Goal: Transaction & Acquisition: Purchase product/service

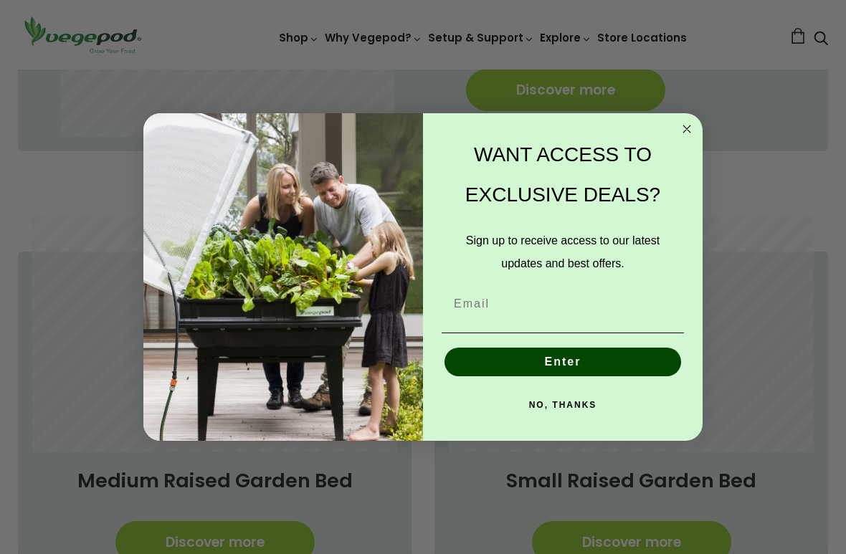
scroll to position [0, 200]
click at [465, 307] on input "Email" at bounding box center [563, 304] width 242 height 29
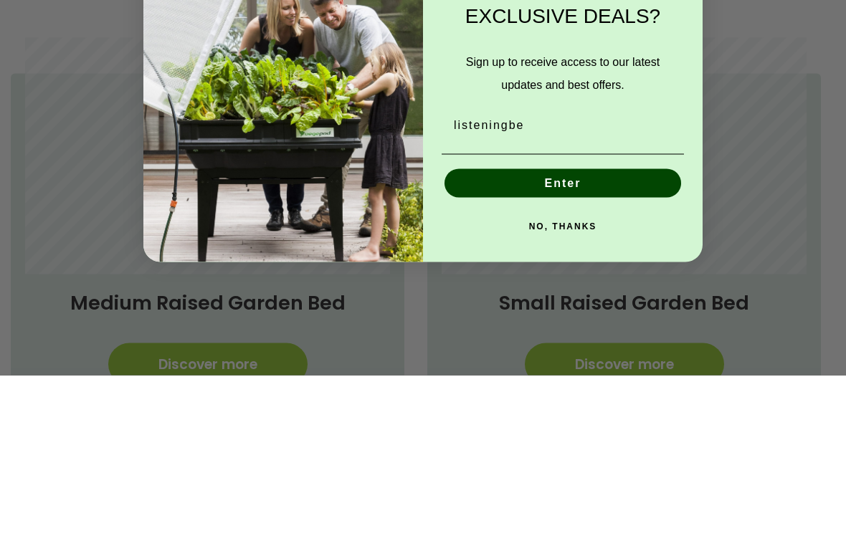
scroll to position [0, 399]
type input "[EMAIL_ADDRESS][DOMAIN_NAME]"
click at [578, 348] on button "Enter" at bounding box center [563, 362] width 237 height 29
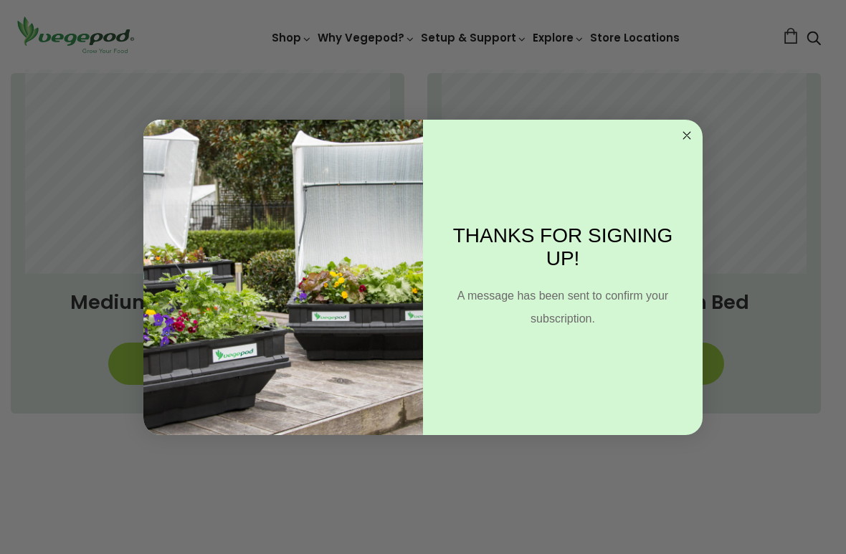
click at [692, 141] on circle "Close dialog" at bounding box center [687, 135] width 16 height 16
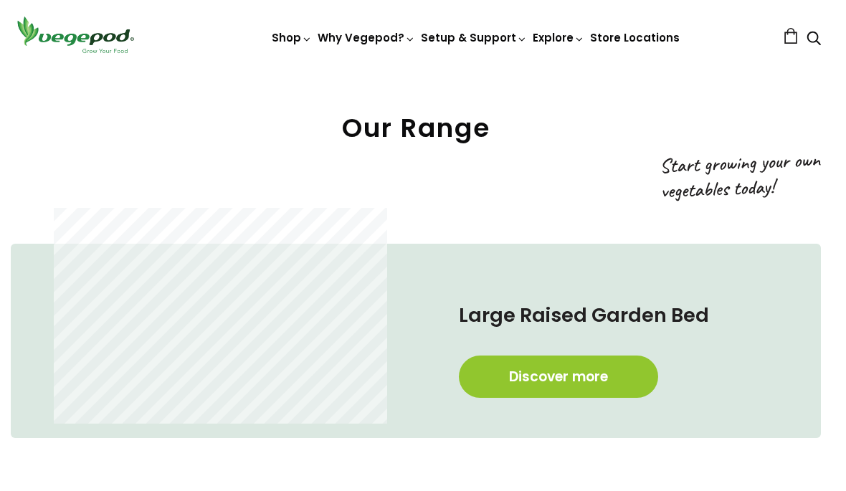
scroll to position [540, 7]
click at [569, 367] on link "Discover more" at bounding box center [558, 377] width 199 height 42
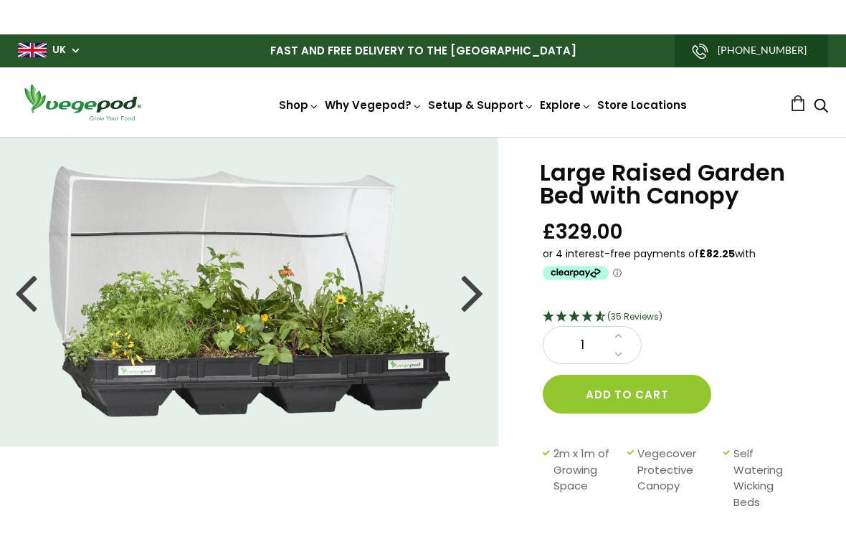
scroll to position [1, 0]
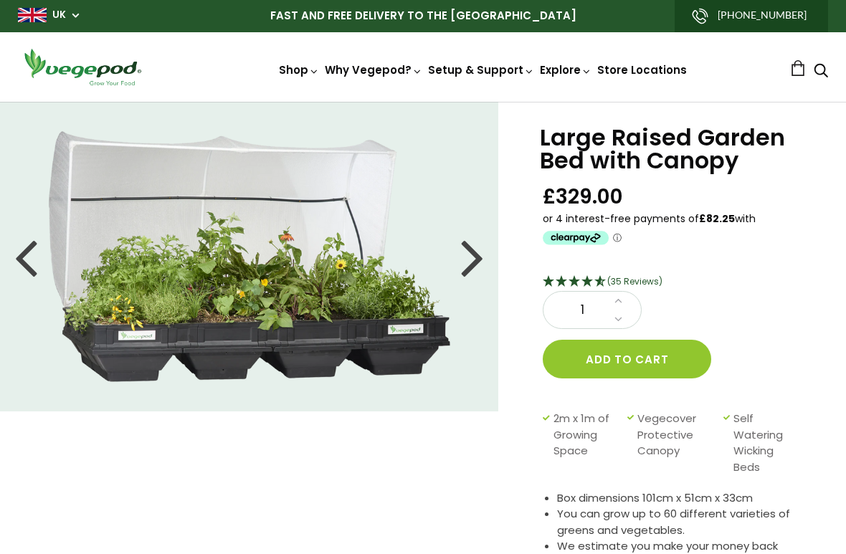
click at [470, 253] on div at bounding box center [472, 256] width 23 height 65
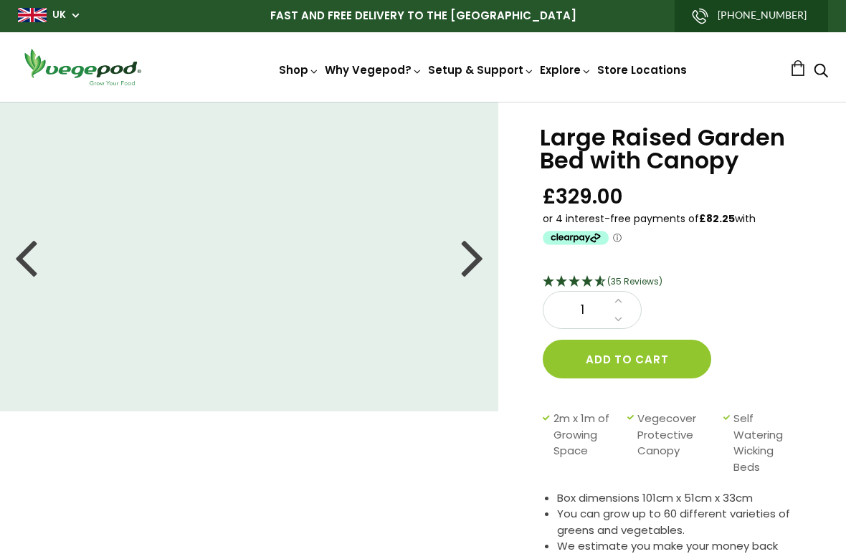
click at [468, 250] on div at bounding box center [472, 256] width 23 height 65
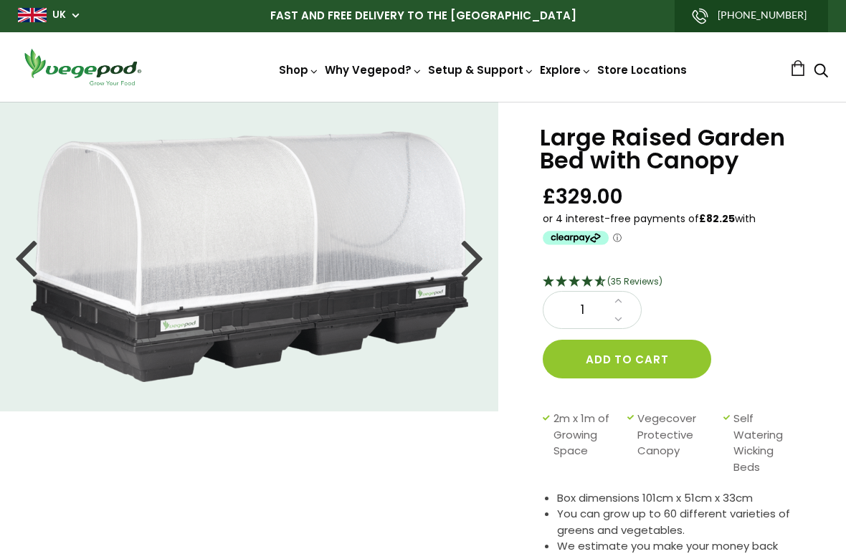
click at [478, 258] on div at bounding box center [472, 256] width 23 height 65
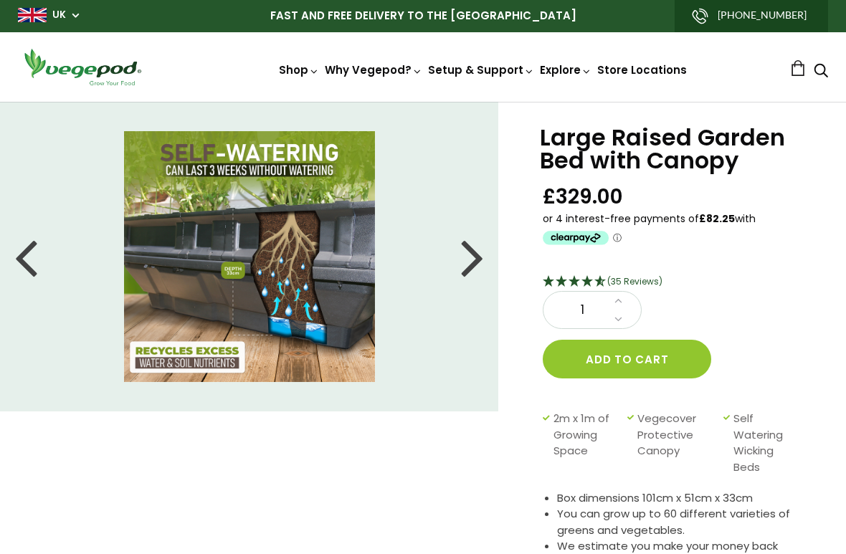
click at [476, 246] on div at bounding box center [472, 256] width 23 height 65
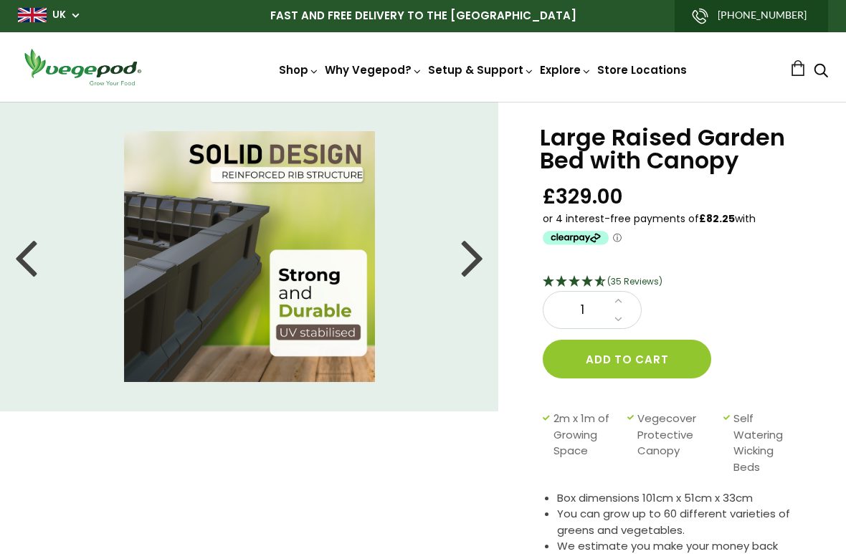
click at [473, 252] on div at bounding box center [472, 256] width 23 height 65
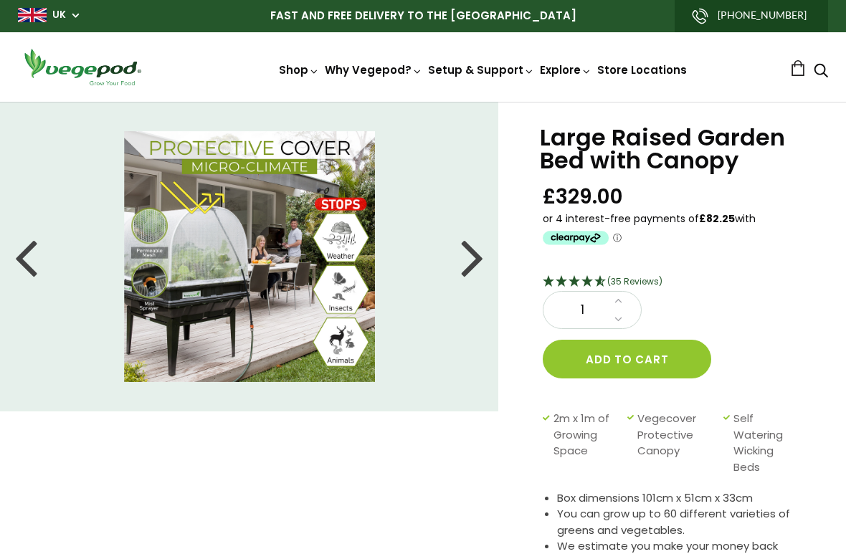
click at [466, 250] on div at bounding box center [472, 256] width 23 height 65
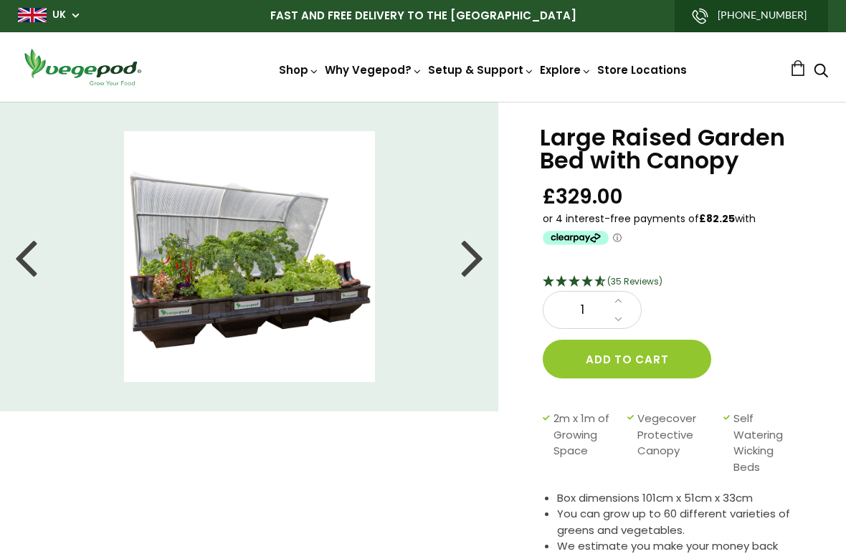
click at [478, 260] on div at bounding box center [472, 256] width 23 height 65
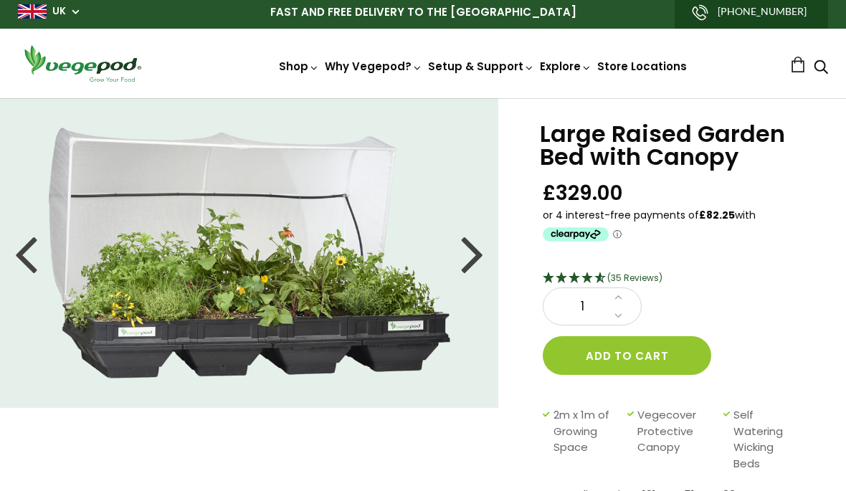
scroll to position [0, 0]
